Goal: Find specific page/section

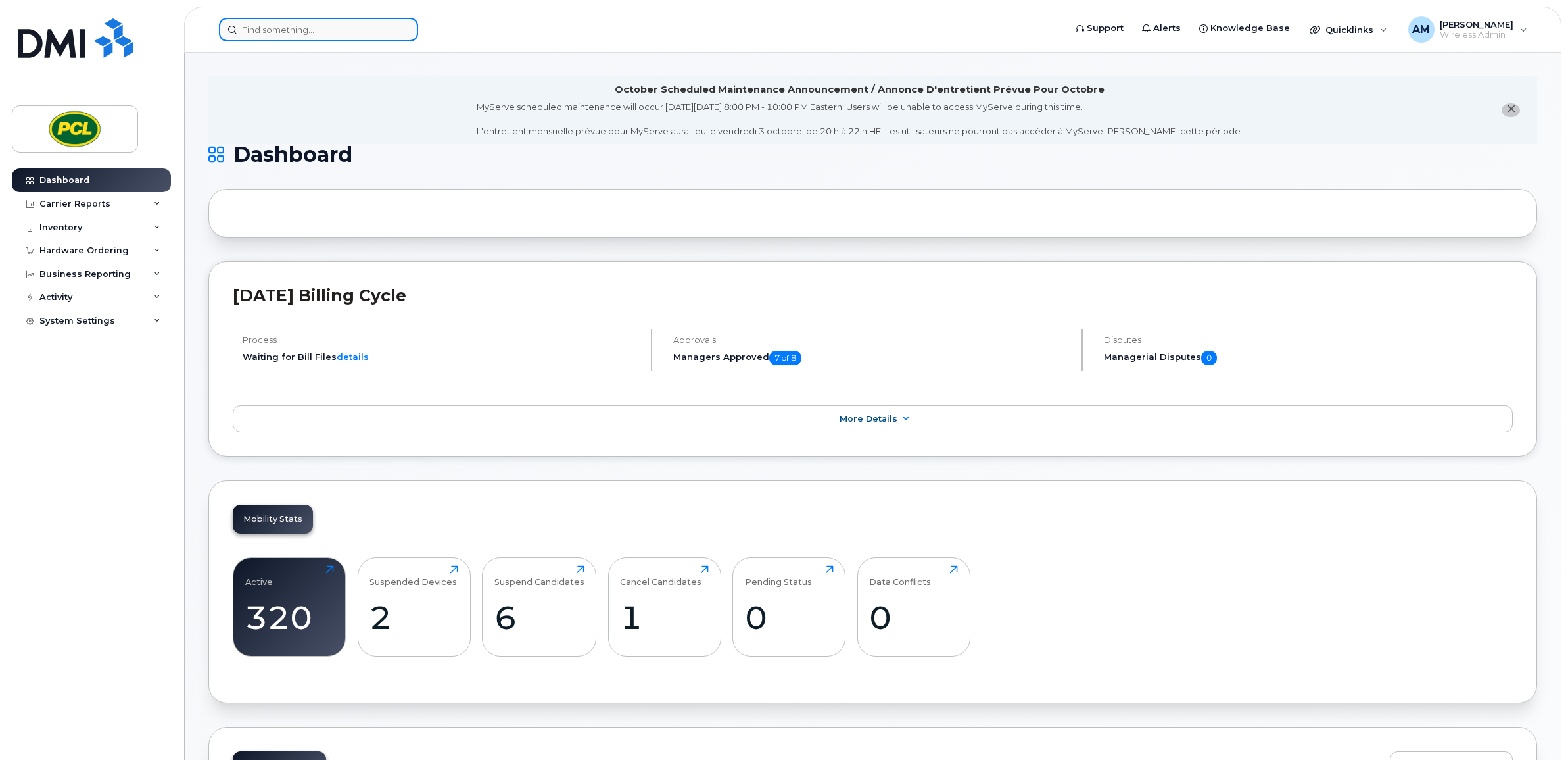
click at [288, 30] on input at bounding box center [319, 30] width 199 height 24
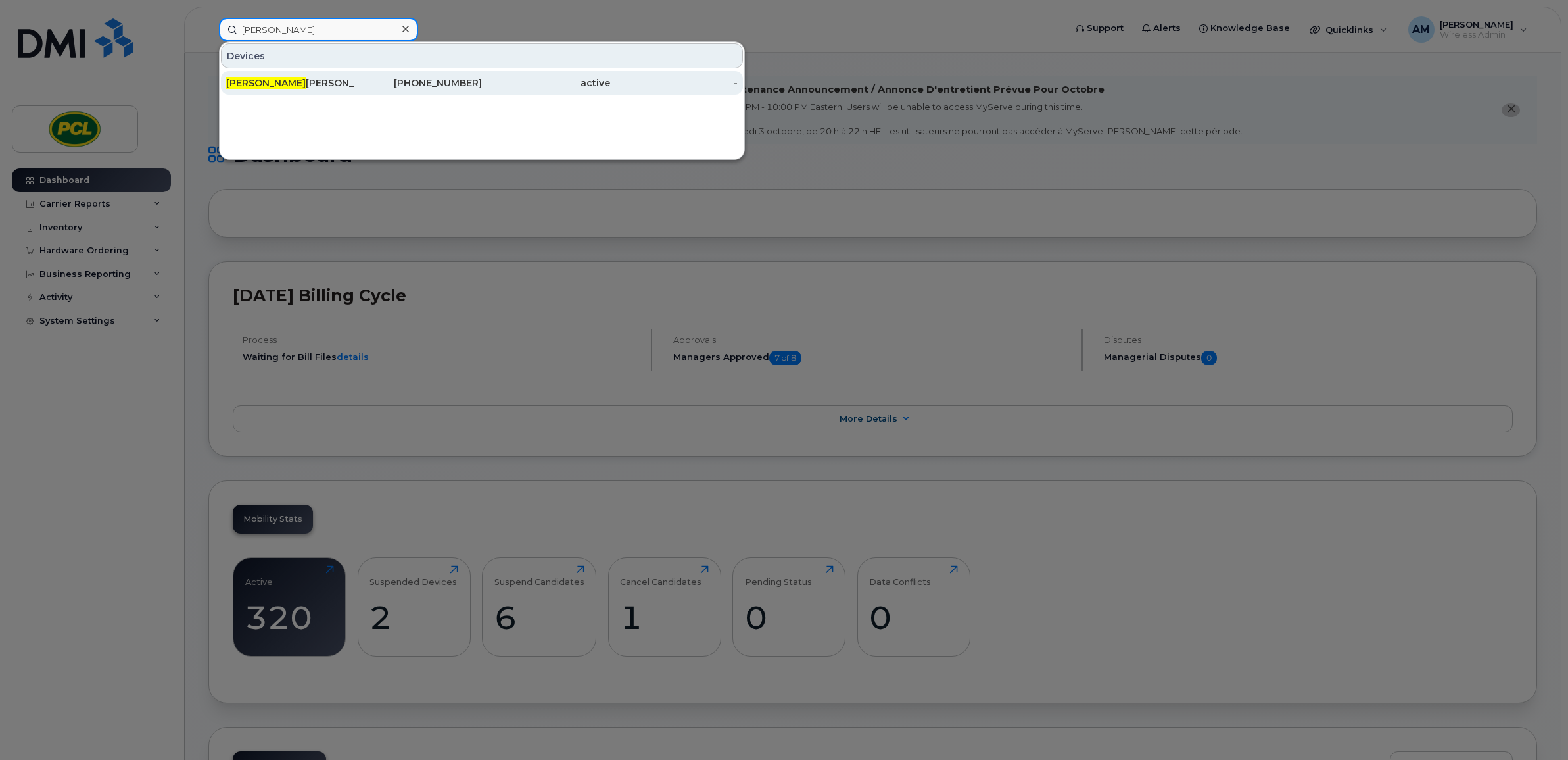
type input "laura"
click at [291, 76] on div "Laura Noseworthy" at bounding box center [291, 83] width 128 height 13
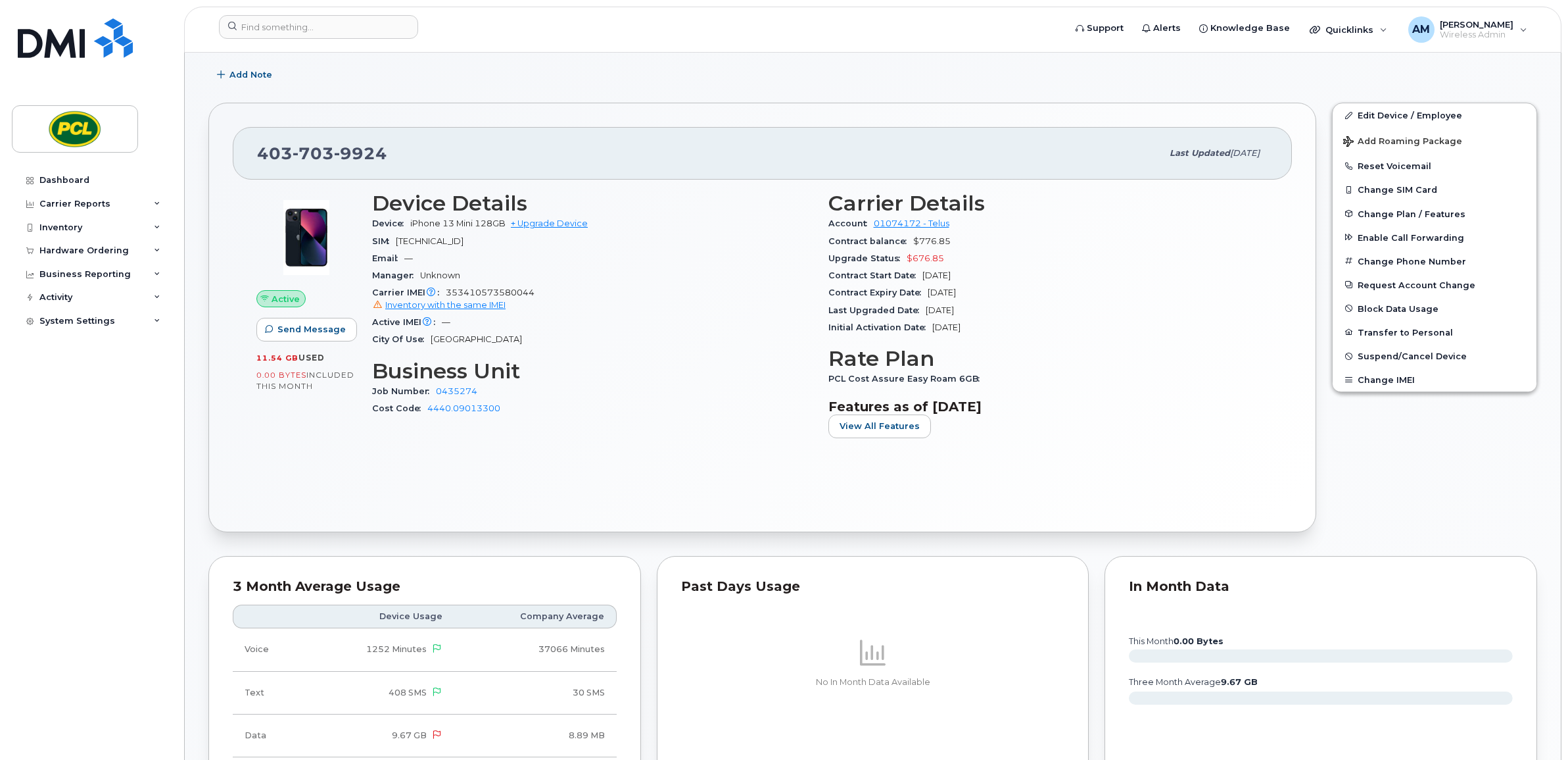
scroll to position [822, 0]
